Goal: Task Accomplishment & Management: Manage account settings

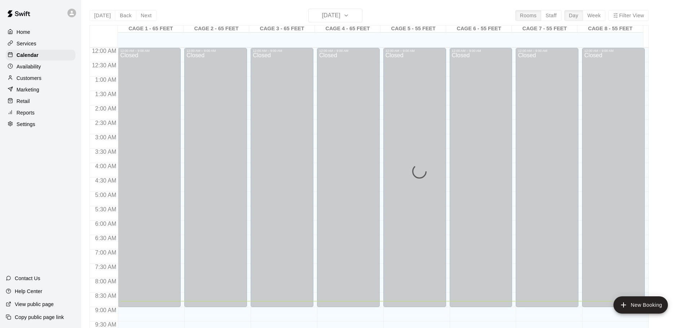
scroll to position [253, 0]
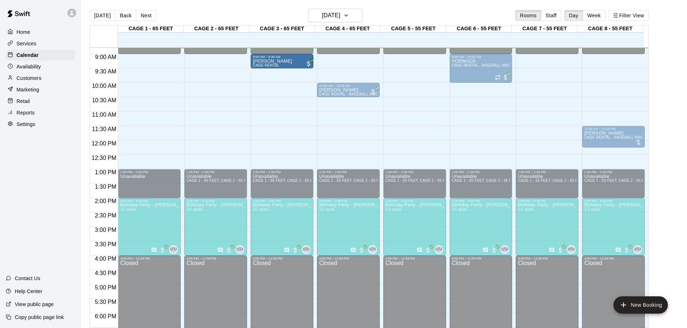
drag, startPoint x: 251, startPoint y: 69, endPoint x: 283, endPoint y: 65, distance: 31.6
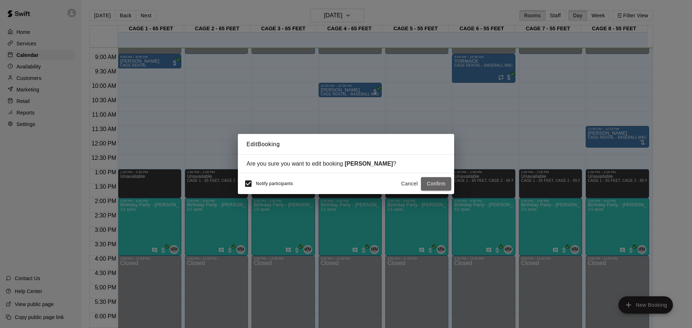
drag, startPoint x: 428, startPoint y: 183, endPoint x: 466, endPoint y: 181, distance: 37.9
click at [427, 182] on button "Confirm" at bounding box center [436, 183] width 30 height 13
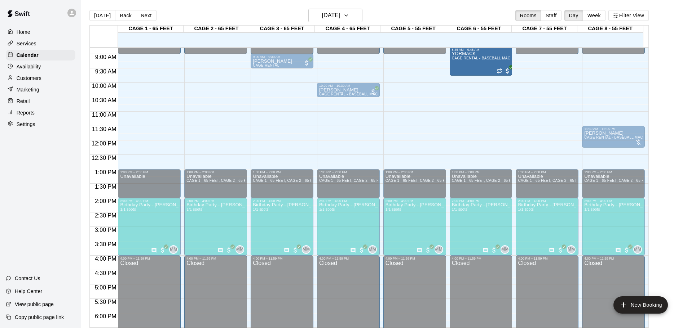
scroll to position [252, 0]
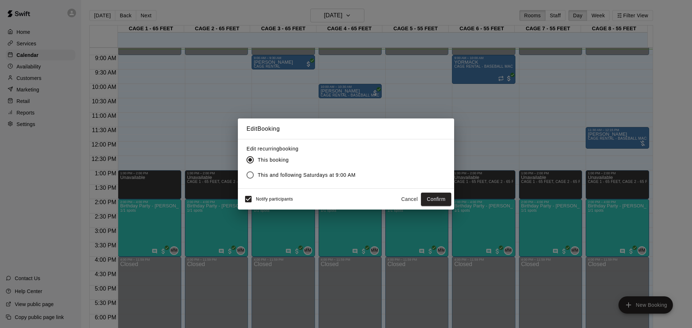
drag, startPoint x: 347, startPoint y: 75, endPoint x: 322, endPoint y: 126, distance: 56.6
click at [322, 126] on h2 "Edit Booking" at bounding box center [346, 129] width 216 height 21
click at [409, 196] on button "Cancel" at bounding box center [409, 199] width 23 height 13
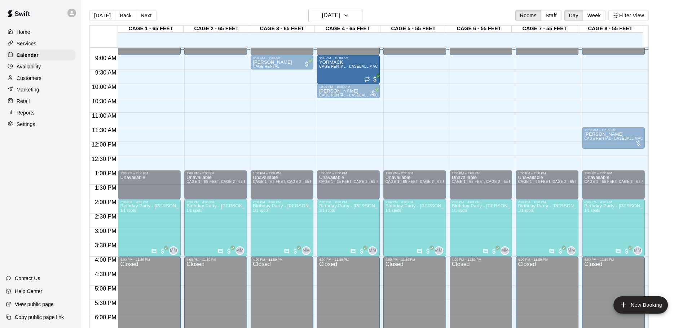
drag, startPoint x: 470, startPoint y: 61, endPoint x: 344, endPoint y: 62, distance: 125.5
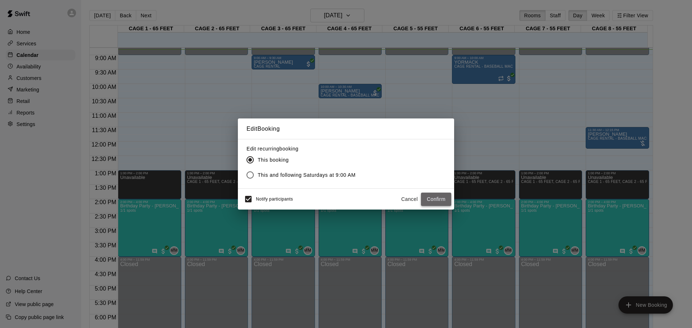
click at [437, 197] on button "Confirm" at bounding box center [436, 199] width 30 height 13
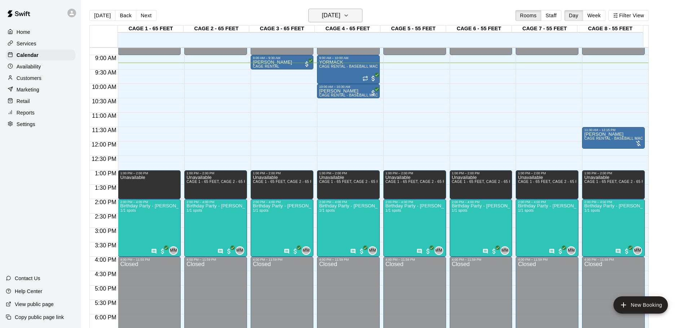
click at [349, 12] on icon "button" at bounding box center [346, 15] width 6 height 9
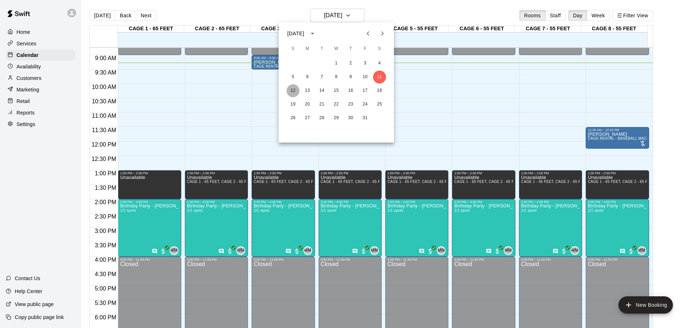
click at [294, 88] on button "12" at bounding box center [293, 90] width 13 height 13
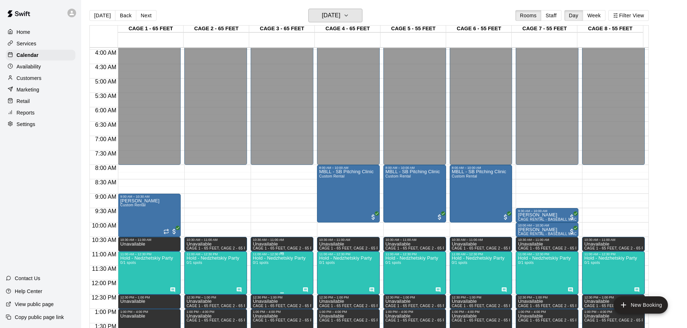
scroll to position [108, 0]
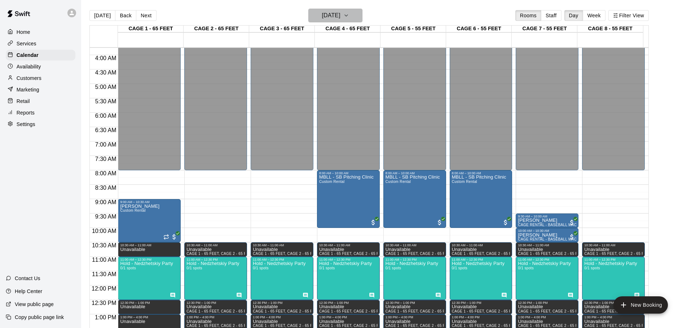
click at [340, 17] on h6 "[DATE]" at bounding box center [331, 15] width 18 height 10
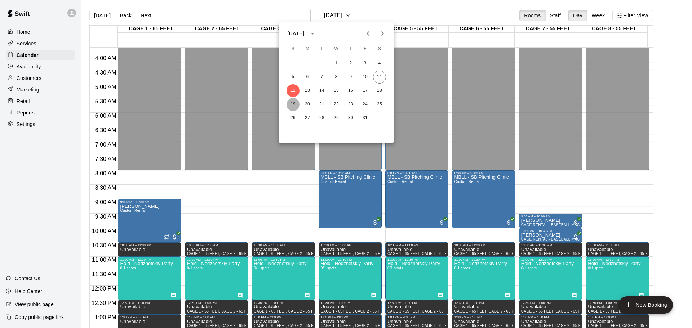
click at [297, 107] on button "19" at bounding box center [293, 104] width 13 height 13
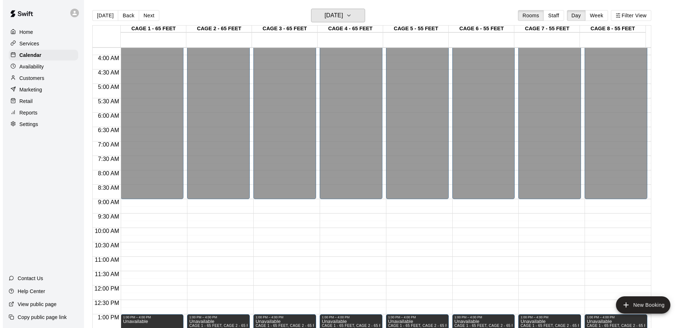
scroll to position [12, 0]
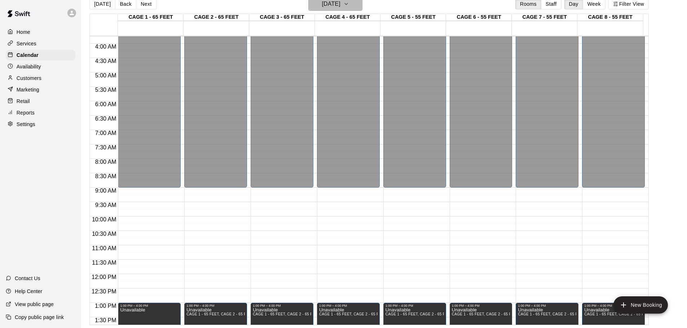
click at [330, 6] on h6 "[DATE]" at bounding box center [331, 4] width 18 height 10
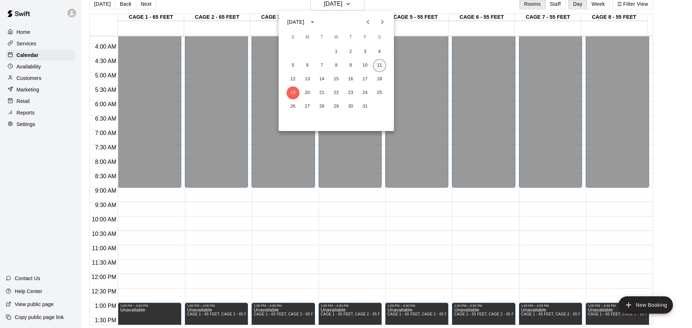
click at [376, 66] on button "11" at bounding box center [379, 65] width 13 height 13
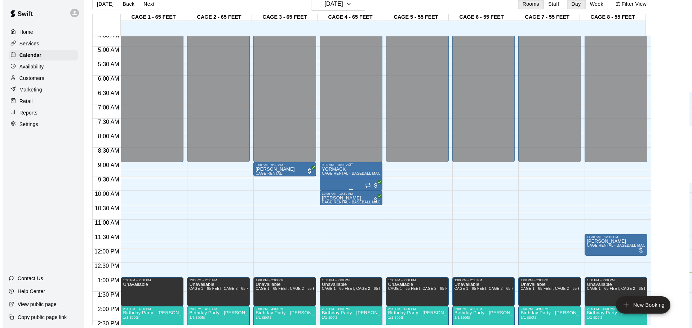
scroll to position [144, 0]
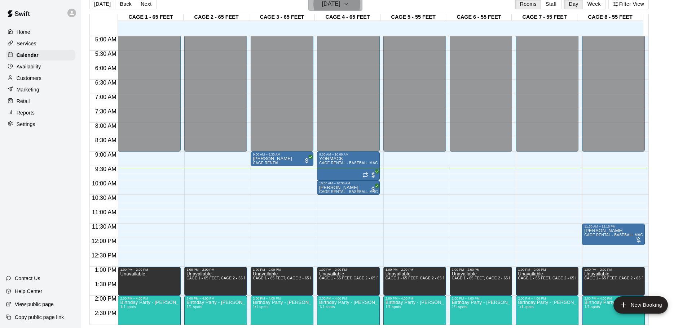
click at [322, 1] on h6 "[DATE]" at bounding box center [331, 4] width 18 height 10
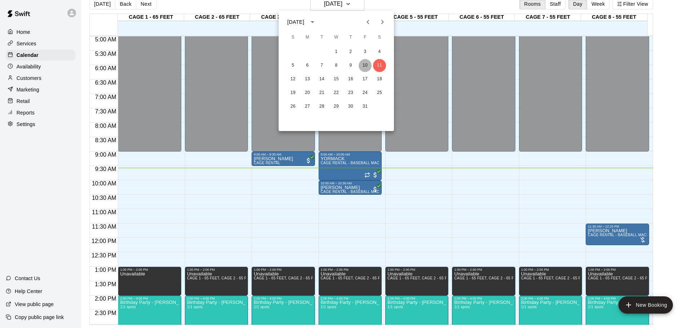
click at [363, 65] on button "10" at bounding box center [365, 65] width 13 height 13
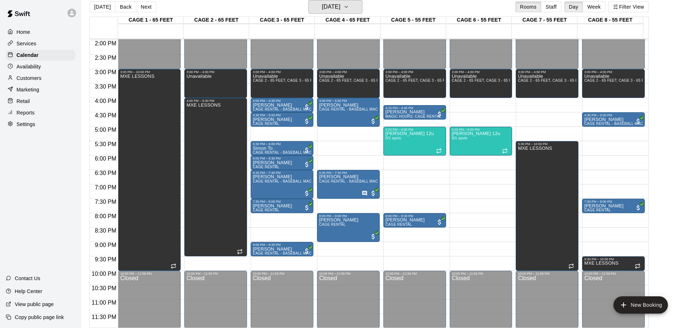
scroll to position [404, 0]
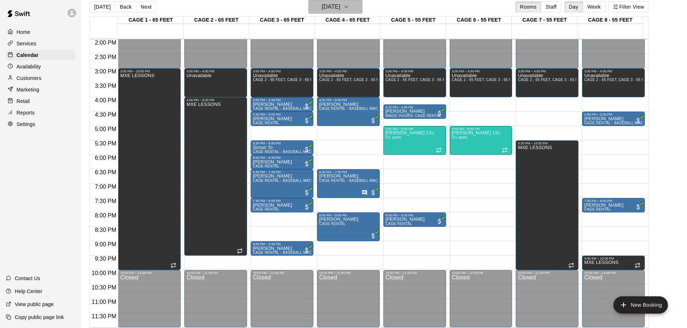
click at [325, 5] on h6 "[DATE]" at bounding box center [331, 7] width 18 height 10
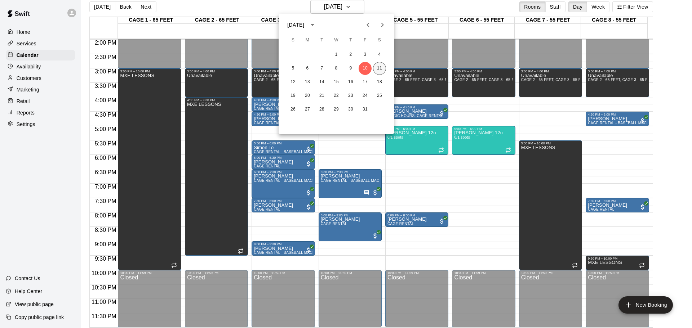
click at [381, 65] on button "11" at bounding box center [379, 68] width 13 height 13
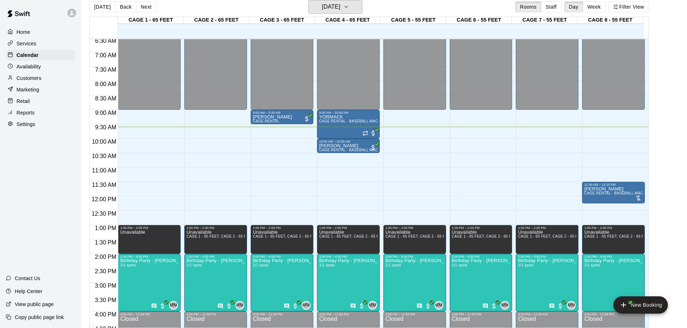
scroll to position [188, 0]
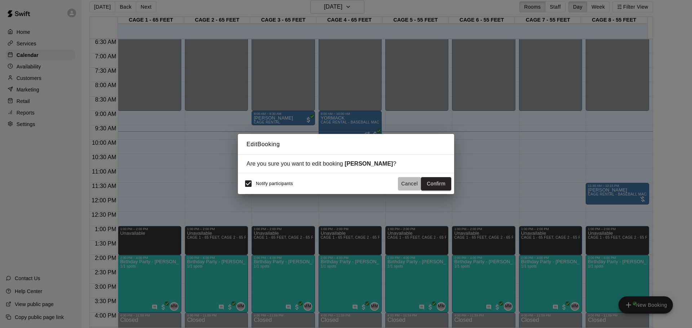
drag, startPoint x: 411, startPoint y: 188, endPoint x: 406, endPoint y: 177, distance: 12.6
click at [408, 180] on button "Cancel" at bounding box center [409, 183] width 23 height 13
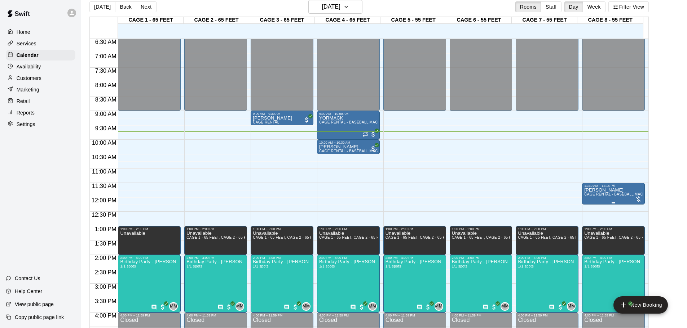
click at [614, 195] on span "CAGE RENTAL - BASEBALL MACHINE" at bounding box center [618, 195] width 68 height 4
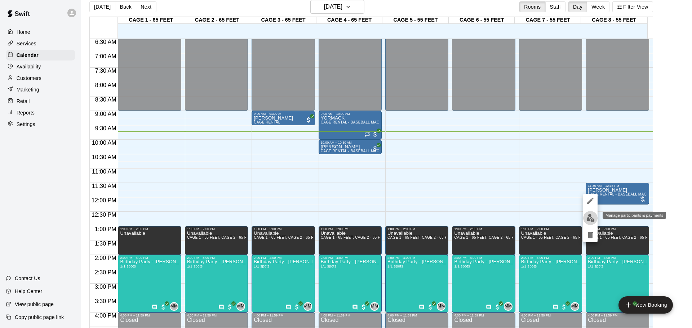
click at [593, 215] on img "edit" at bounding box center [591, 218] width 8 height 8
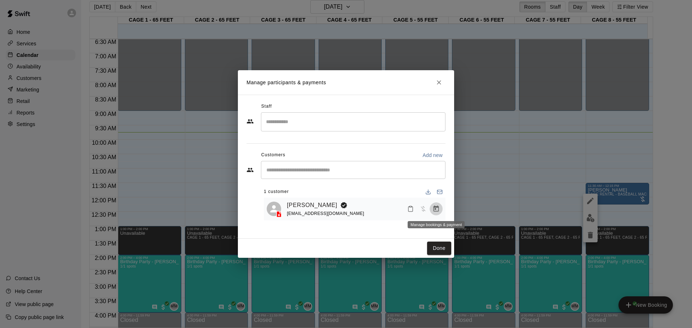
click at [433, 212] on icon "Manage bookings & payment" at bounding box center [436, 209] width 7 height 7
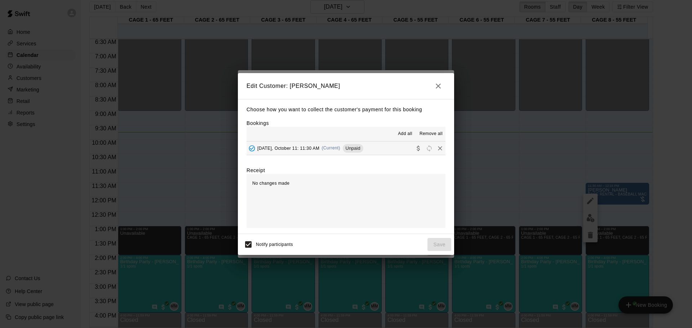
click at [355, 149] on span "Unpaid" at bounding box center [353, 148] width 21 height 5
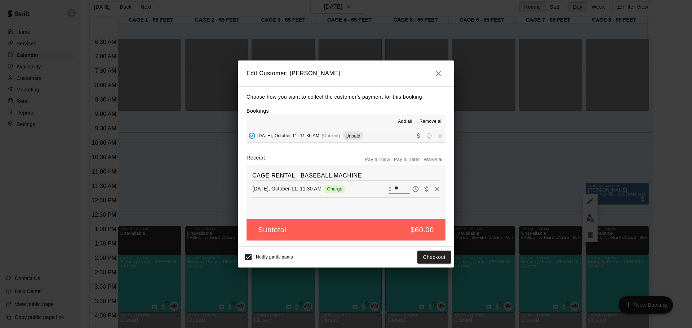
click at [430, 70] on h2 "Edit Customer: [PERSON_NAME]" at bounding box center [346, 74] width 216 height 26
click at [441, 70] on icon "button" at bounding box center [438, 73] width 9 height 9
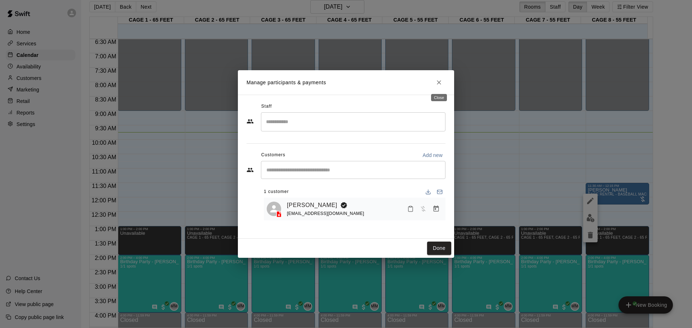
drag, startPoint x: 441, startPoint y: 83, endPoint x: 453, endPoint y: 86, distance: 11.9
click at [441, 83] on icon "Close" at bounding box center [439, 82] width 7 height 7
